Goal: Task Accomplishment & Management: Use online tool/utility

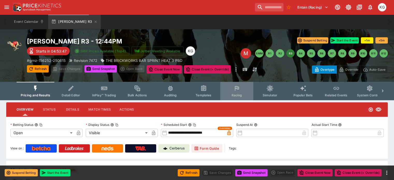
click at [240, 94] on span "Racing" at bounding box center [236, 95] width 11 height 4
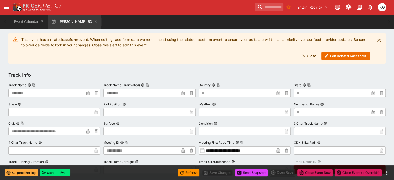
scroll to position [78, 0]
click at [339, 56] on button "Edit Related Raceform." at bounding box center [345, 56] width 49 height 8
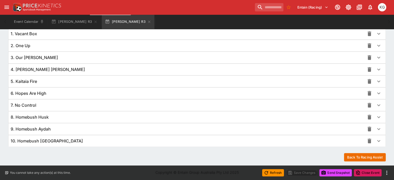
scroll to position [378, 0]
click at [375, 127] on icon "button" at bounding box center [378, 129] width 6 height 6
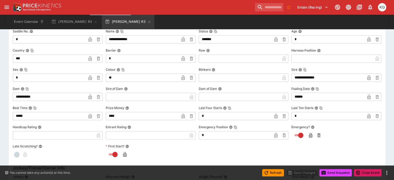
scroll to position [507, 0]
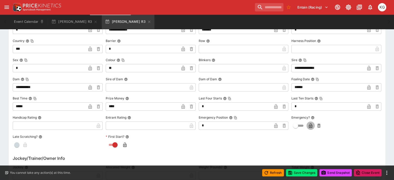
click at [309, 126] on icon "button" at bounding box center [310, 126] width 3 height 2
click at [300, 174] on button "Save Changes" at bounding box center [302, 172] width 32 height 7
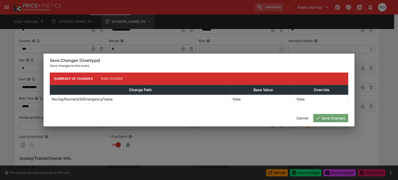
click at [329, 119] on button "Save Changes" at bounding box center [330, 118] width 35 height 8
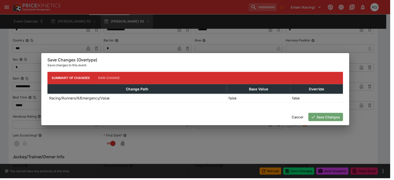
scroll to position [0, 0]
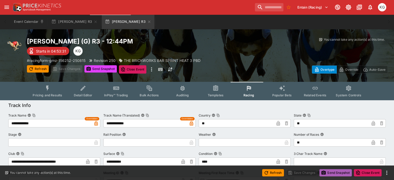
click at [333, 172] on button "Send Snapshot" at bounding box center [335, 172] width 32 height 7
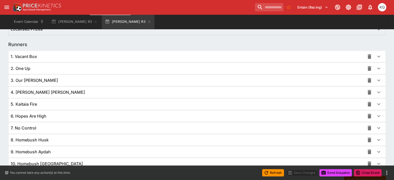
scroll to position [326, 0]
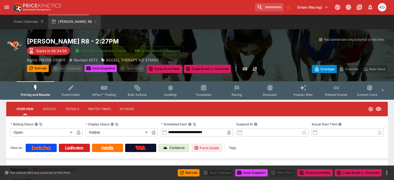
click at [242, 93] on span "Racing" at bounding box center [236, 95] width 11 height 4
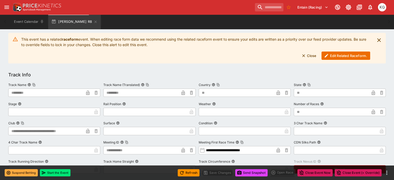
scroll to position [78, 0]
click at [333, 55] on button "Edit Related Raceform." at bounding box center [345, 55] width 49 height 8
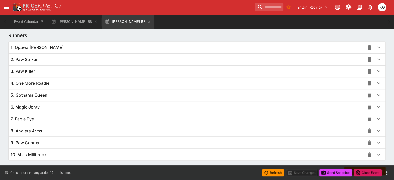
scroll to position [378, 0]
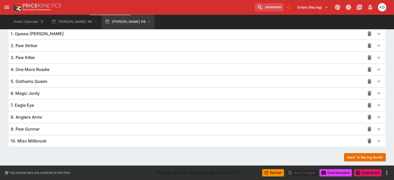
click at [377, 128] on icon "button" at bounding box center [378, 129] width 3 height 2
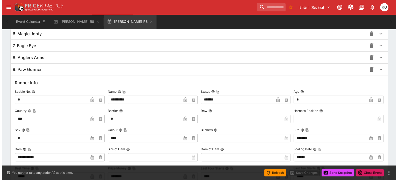
scroll to position [507, 0]
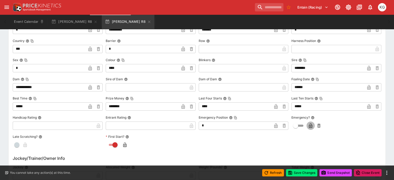
click at [308, 124] on icon "button" at bounding box center [310, 125] width 5 height 5
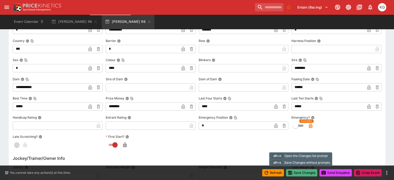
click at [298, 172] on button "Save Changes" at bounding box center [302, 172] width 32 height 7
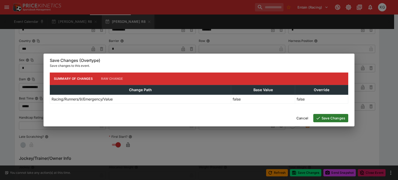
click at [330, 117] on button "Save Changes" at bounding box center [330, 118] width 35 height 8
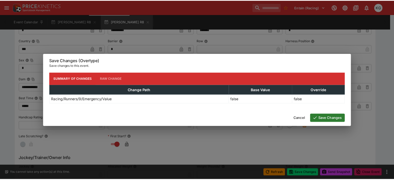
scroll to position [0, 0]
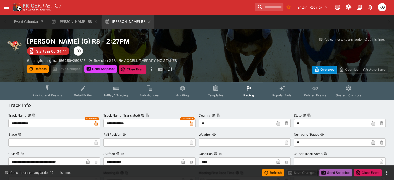
click at [334, 170] on button "Send Snapshot" at bounding box center [335, 172] width 32 height 7
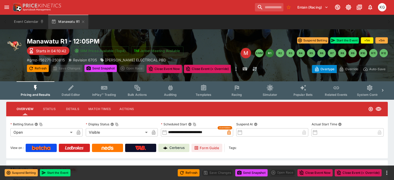
click at [242, 94] on span "Racing" at bounding box center [236, 95] width 11 height 4
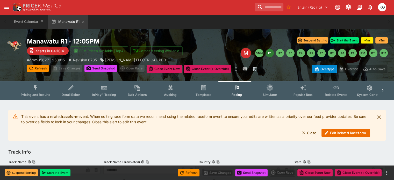
click at [344, 132] on button "Edit Related Raceform." at bounding box center [345, 133] width 49 height 8
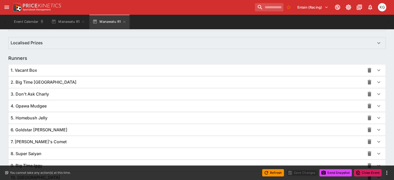
scroll to position [377, 0]
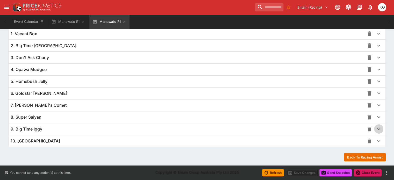
click at [375, 130] on icon "button" at bounding box center [378, 129] width 6 height 6
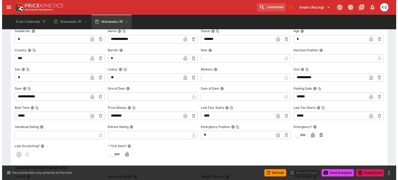
scroll to position [506, 0]
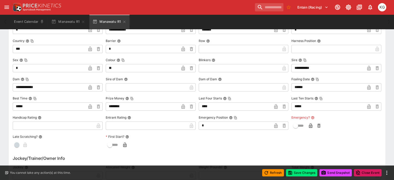
click at [309, 125] on icon "button" at bounding box center [310, 125] width 5 height 5
click at [307, 173] on button "Save Changes" at bounding box center [302, 172] width 32 height 7
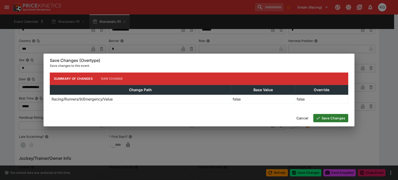
click at [333, 118] on button "Save Changes" at bounding box center [330, 118] width 35 height 8
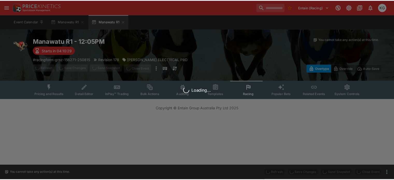
scroll to position [0, 0]
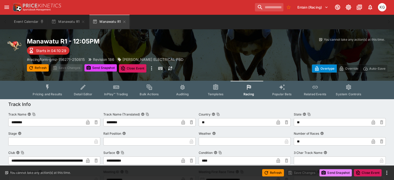
click at [337, 173] on button "Send Snapshot" at bounding box center [335, 172] width 32 height 7
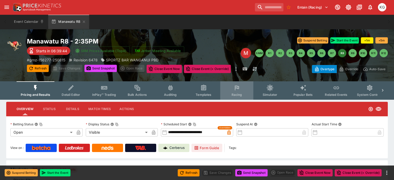
click at [242, 94] on span "Racing" at bounding box center [236, 95] width 11 height 4
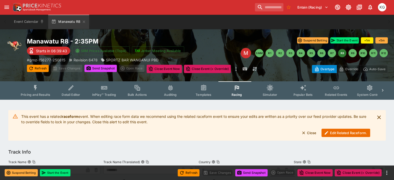
click at [344, 133] on button "Edit Related Raceform." at bounding box center [345, 133] width 49 height 8
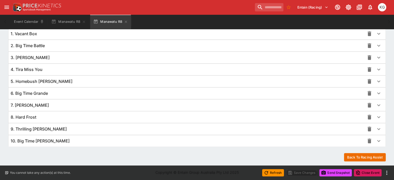
scroll to position [378, 0]
click at [375, 129] on icon "button" at bounding box center [378, 129] width 6 height 6
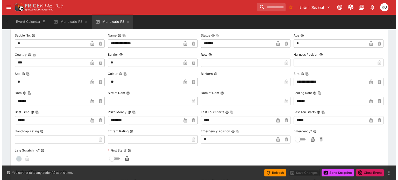
scroll to position [507, 0]
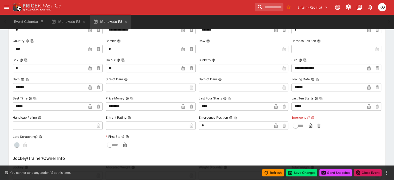
click at [309, 125] on icon "button" at bounding box center [310, 126] width 3 height 2
click at [306, 171] on button "Save Changes" at bounding box center [302, 172] width 32 height 7
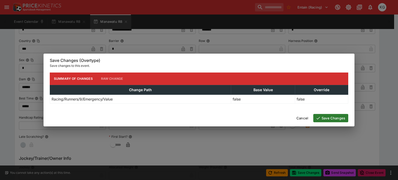
click at [329, 117] on button "Save Changes" at bounding box center [330, 118] width 35 height 8
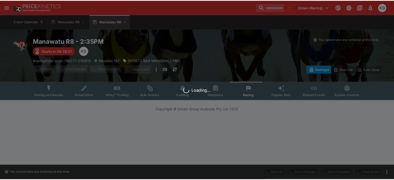
scroll to position [0, 0]
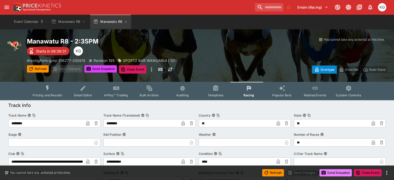
click at [338, 172] on button "Send Snapshot" at bounding box center [335, 172] width 32 height 7
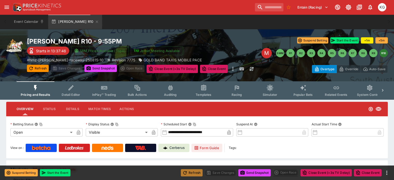
click at [196, 173] on button "Refresh" at bounding box center [192, 172] width 22 height 7
click at [258, 171] on button "Send Snapshot" at bounding box center [254, 172] width 32 height 7
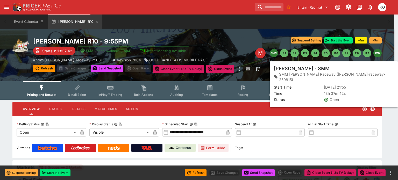
click at [274, 52] on button "SMM" at bounding box center [274, 53] width 8 height 8
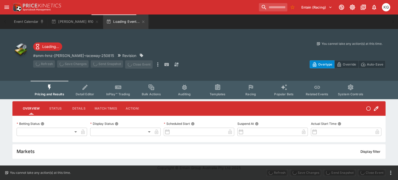
type input "**********"
type input "*******"
type input "**********"
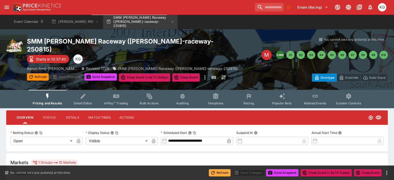
click at [219, 174] on button "Refresh" at bounding box center [220, 172] width 22 height 7
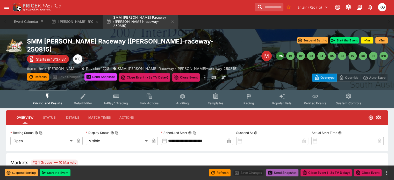
click at [275, 172] on button "Send Snapshot" at bounding box center [282, 172] width 32 height 7
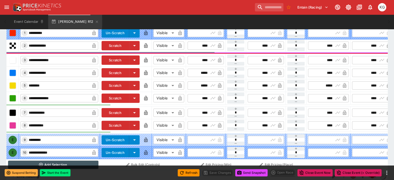
scroll to position [276, 0]
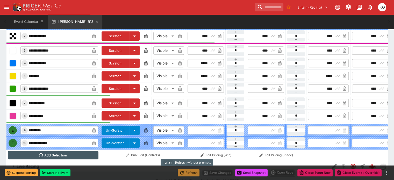
click at [188, 173] on button "Refresh" at bounding box center [189, 172] width 22 height 7
click at [244, 171] on button "Send Snapshot" at bounding box center [251, 172] width 32 height 7
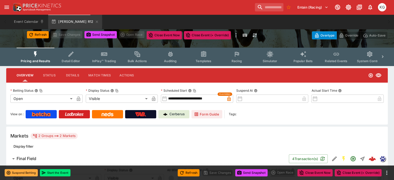
scroll to position [0, 0]
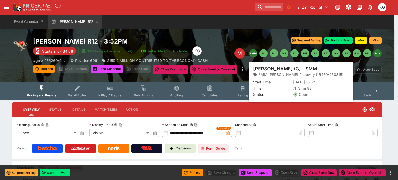
click at [253, 54] on button "SMM" at bounding box center [253, 53] width 8 height 8
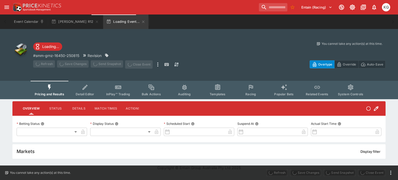
type input "**********"
type input "*******"
type input "**********"
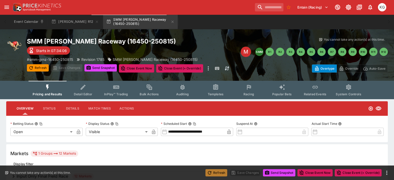
click at [216, 172] on button "Refresh" at bounding box center [216, 172] width 22 height 7
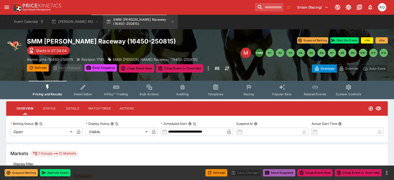
click at [274, 173] on button "Send Snapshot" at bounding box center [279, 172] width 32 height 7
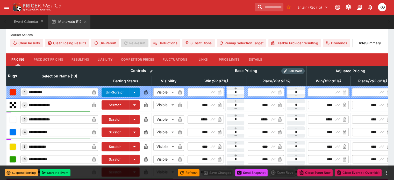
scroll to position [278, 0]
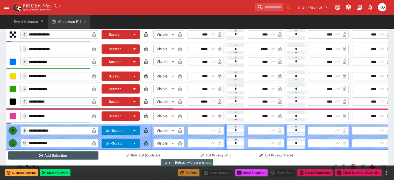
click at [189, 174] on button "Refresh" at bounding box center [189, 172] width 22 height 7
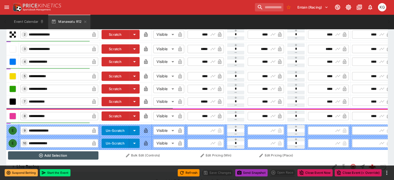
click at [251, 172] on button "Send Snapshot" at bounding box center [251, 172] width 32 height 7
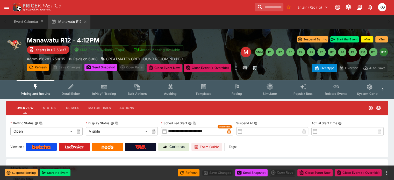
scroll to position [0, 0]
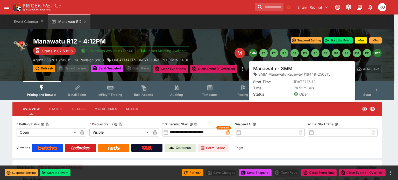
click at [253, 56] on button "SMM" at bounding box center [253, 53] width 8 height 8
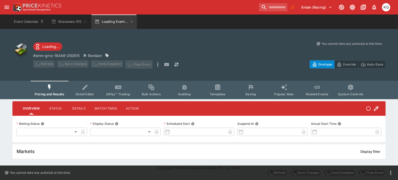
type input "**********"
type input "*******"
type input "**********"
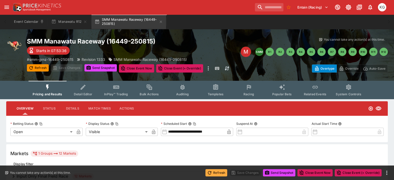
click at [217, 172] on button "Refresh" at bounding box center [216, 172] width 22 height 7
click at [282, 172] on button "Send Snapshot" at bounding box center [279, 172] width 32 height 7
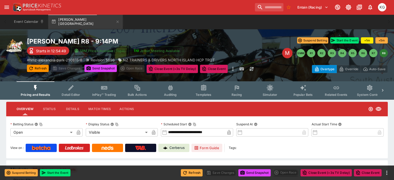
click at [191, 174] on button "Refresh" at bounding box center [192, 172] width 22 height 7
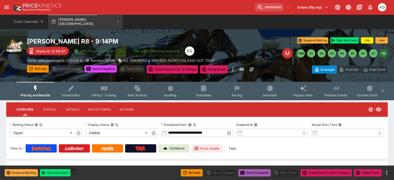
click at [254, 174] on button "Send Snapshot" at bounding box center [254, 172] width 32 height 7
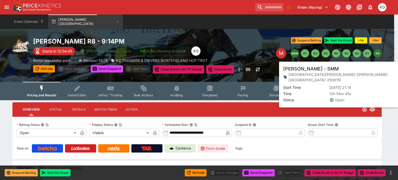
click at [296, 53] on button "SMM" at bounding box center [294, 53] width 8 height 8
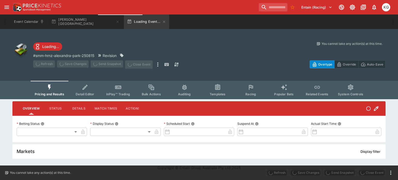
type input "**********"
type input "*******"
type input "**********"
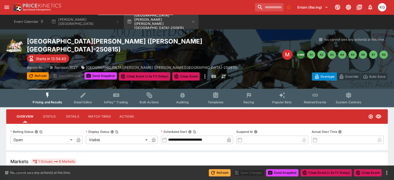
click at [220, 172] on button "Refresh" at bounding box center [220, 172] width 22 height 7
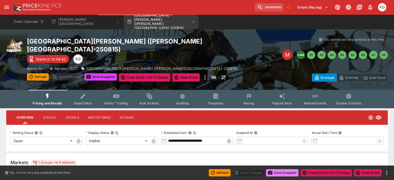
click at [283, 173] on button "Send Snapshot" at bounding box center [282, 172] width 32 height 7
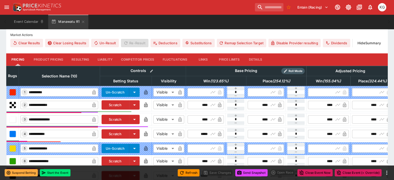
scroll to position [181, 0]
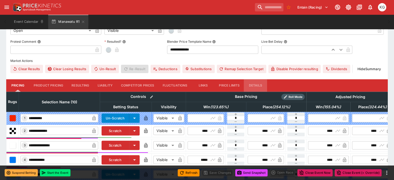
click at [260, 79] on button "Details" at bounding box center [255, 85] width 23 height 12
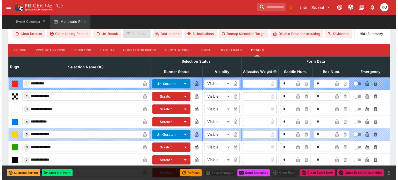
scroll to position [256, 0]
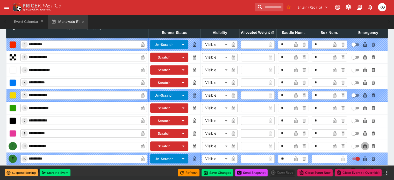
click at [363, 144] on icon "button" at bounding box center [364, 146] width 3 height 5
click at [333, 144] on icon "button" at bounding box center [334, 146] width 3 height 5
click at [218, 174] on button "Save Changes" at bounding box center [217, 172] width 32 height 7
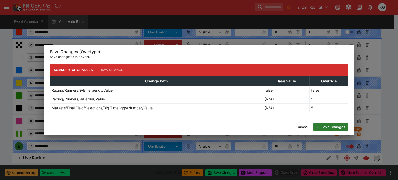
click at [328, 126] on button "Save Changes" at bounding box center [330, 127] width 35 height 8
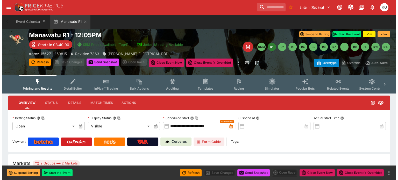
scroll to position [0, 0]
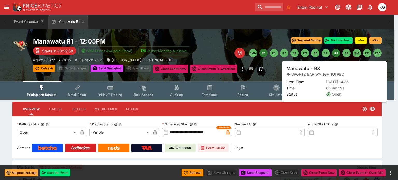
click at [338, 51] on button "R8" at bounding box center [336, 53] width 8 height 8
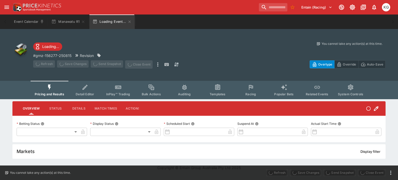
type input "**********"
type input "*******"
type input "**********"
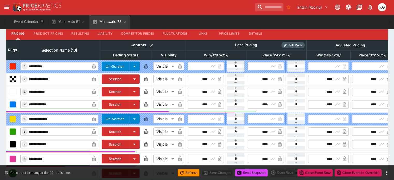
scroll to position [130, 0]
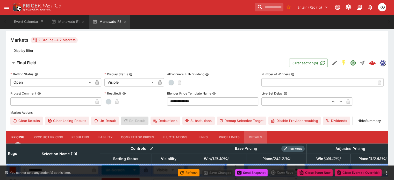
click at [263, 131] on button "Details" at bounding box center [255, 137] width 23 height 12
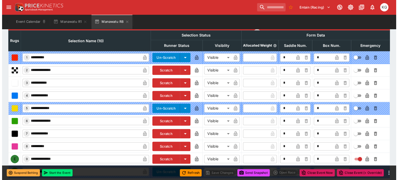
scroll to position [256, 0]
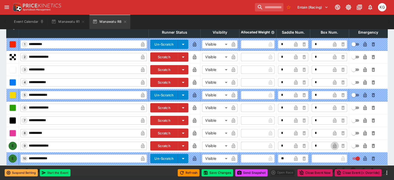
click at [333, 145] on icon "button" at bounding box center [334, 146] width 3 height 2
click at [362, 143] on icon "button" at bounding box center [364, 145] width 5 height 5
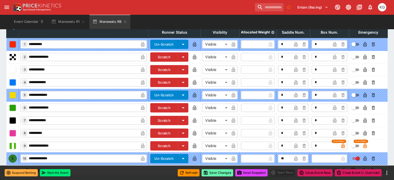
click at [213, 171] on button "Save Changes" at bounding box center [217, 172] width 32 height 7
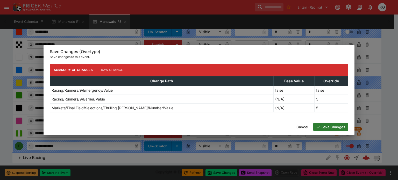
click at [330, 126] on button "Save Changes" at bounding box center [330, 127] width 35 height 8
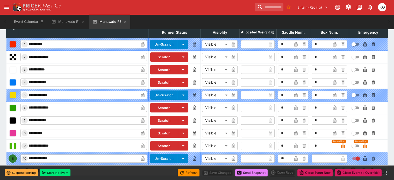
click at [249, 173] on button "Send Snapshot" at bounding box center [251, 172] width 32 height 7
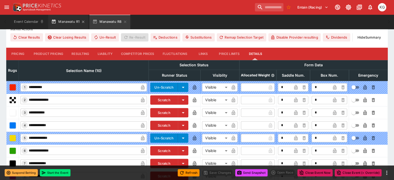
scroll to position [205, 0]
